Goal: Find specific page/section: Find specific page/section

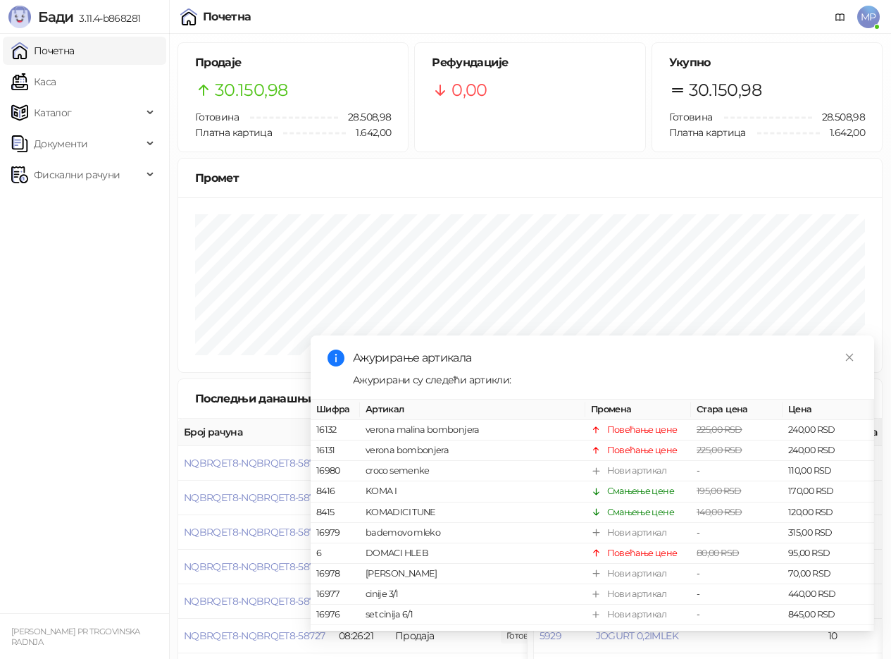
drag, startPoint x: 0, startPoint y: 0, endPoint x: 59, endPoint y: 48, distance: 76.1
click at [42, 89] on link "Каса" at bounding box center [33, 82] width 44 height 28
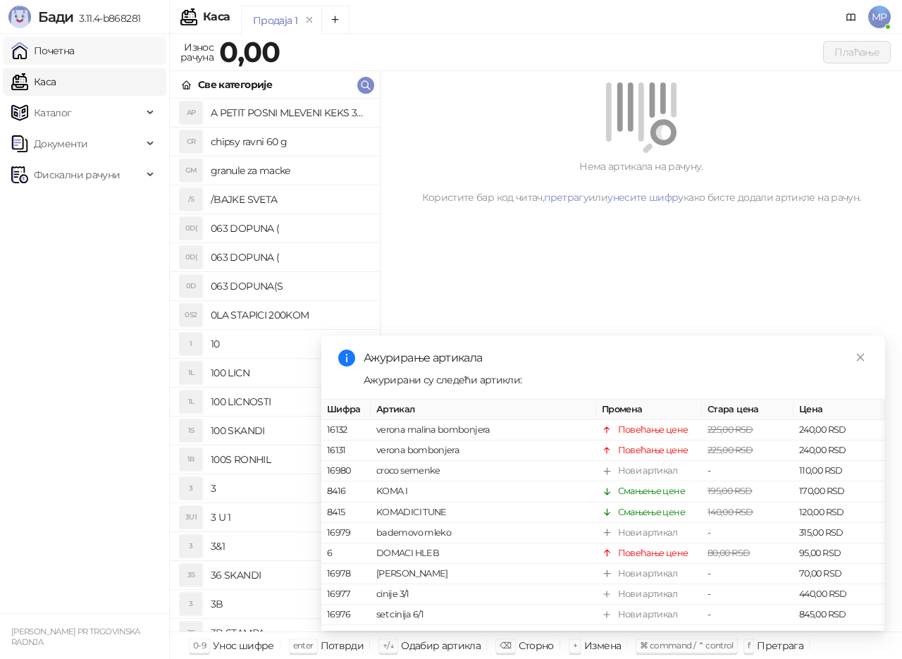
click at [60, 48] on link "Почетна" at bounding box center [42, 51] width 63 height 28
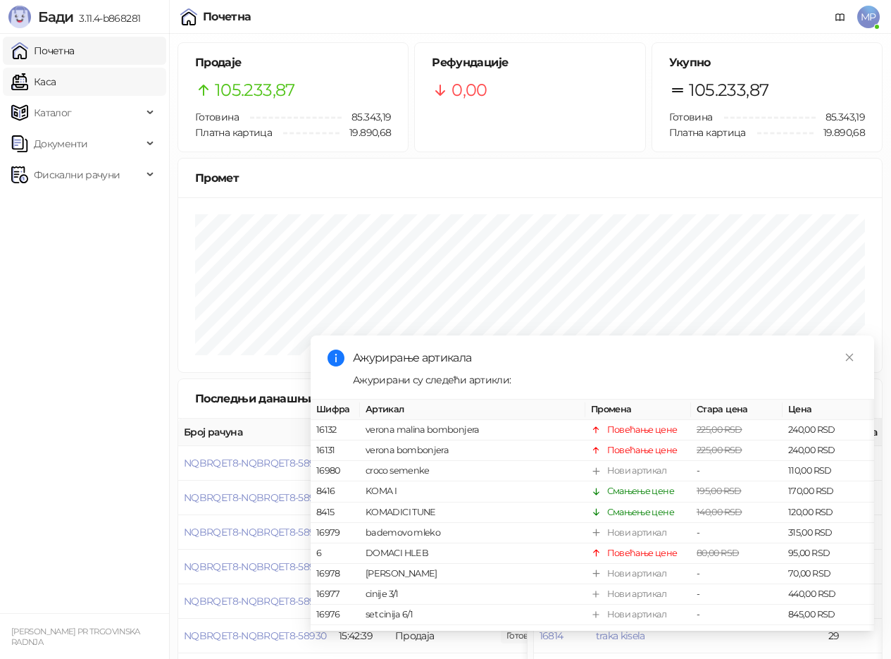
click at [56, 80] on link "Каса" at bounding box center [33, 82] width 44 height 28
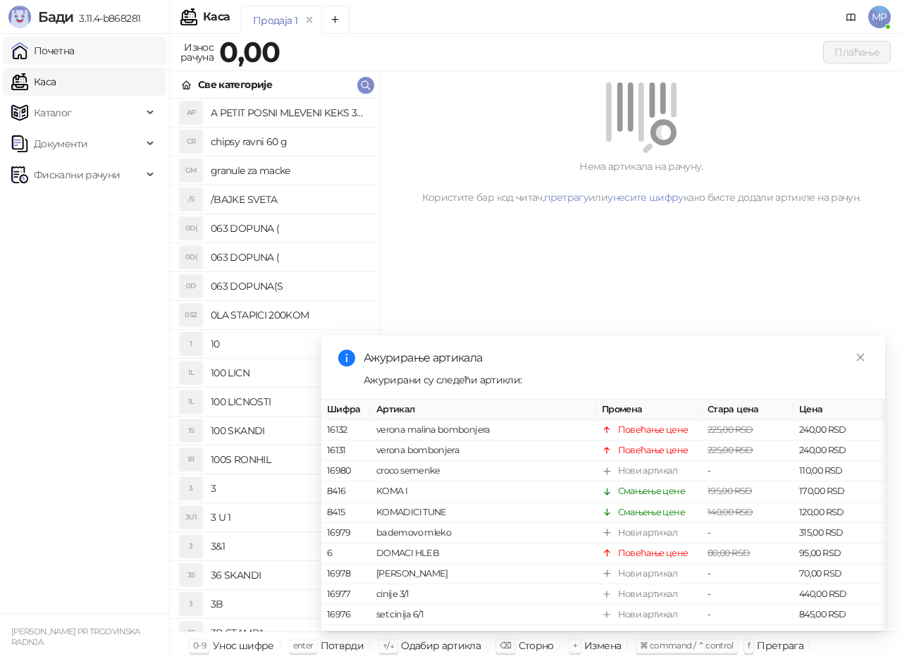
click at [71, 50] on link "Почетна" at bounding box center [42, 51] width 63 height 28
